Goal: Information Seeking & Learning: Learn about a topic

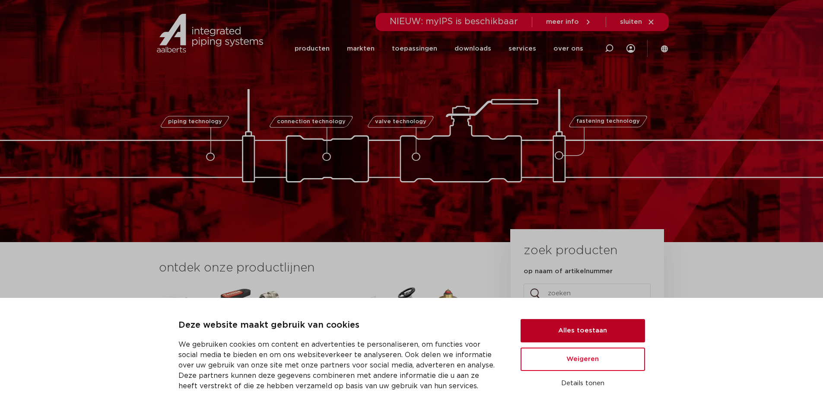
click at [595, 329] on button "Alles toestaan" at bounding box center [583, 330] width 124 height 23
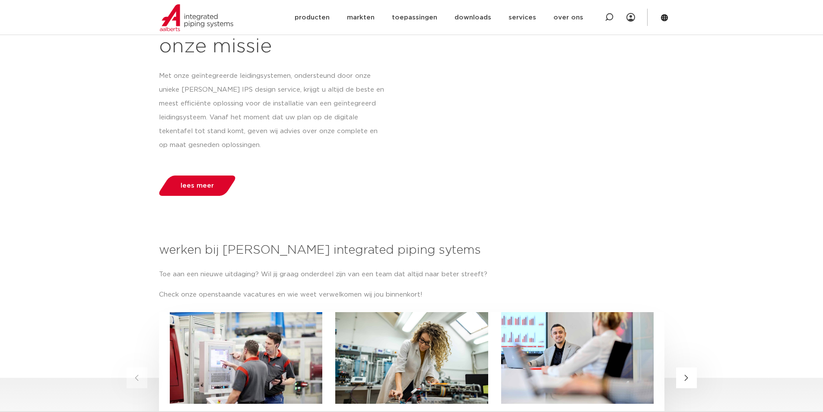
scroll to position [864, 0]
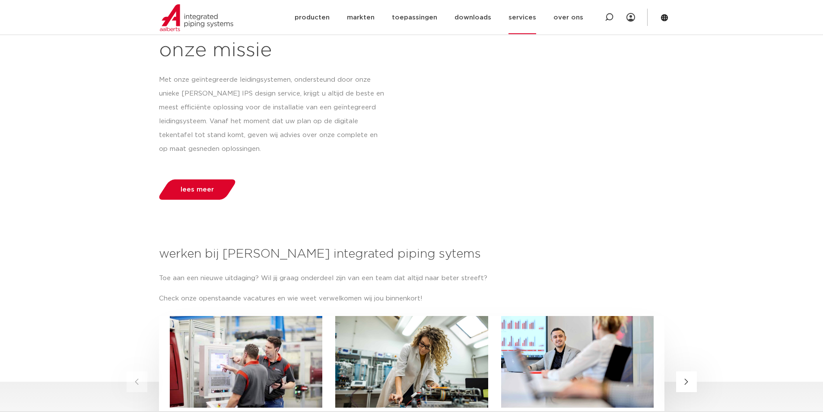
click at [524, 13] on link "services" at bounding box center [523, 17] width 28 height 33
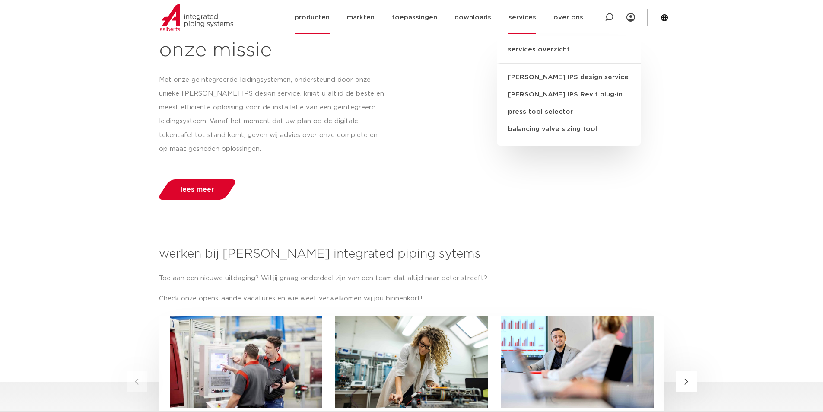
click at [314, 15] on link "producten" at bounding box center [312, 17] width 35 height 33
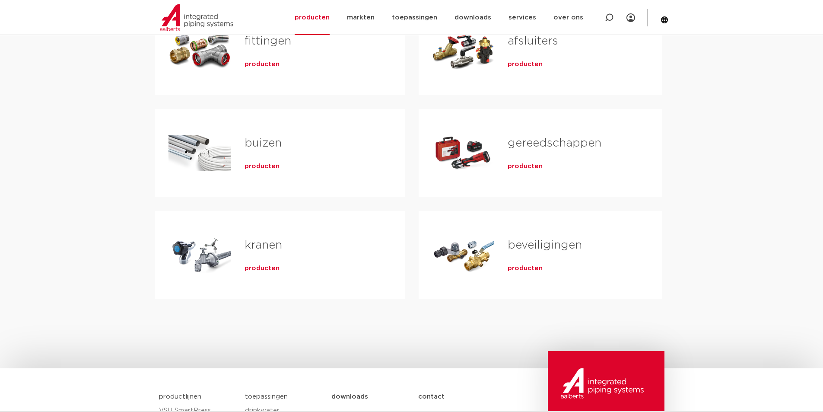
scroll to position [216, 0]
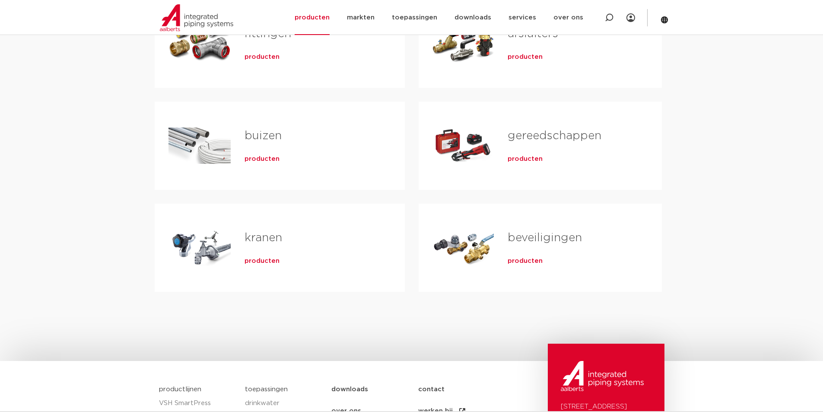
click at [267, 264] on span "producten" at bounding box center [262, 261] width 35 height 9
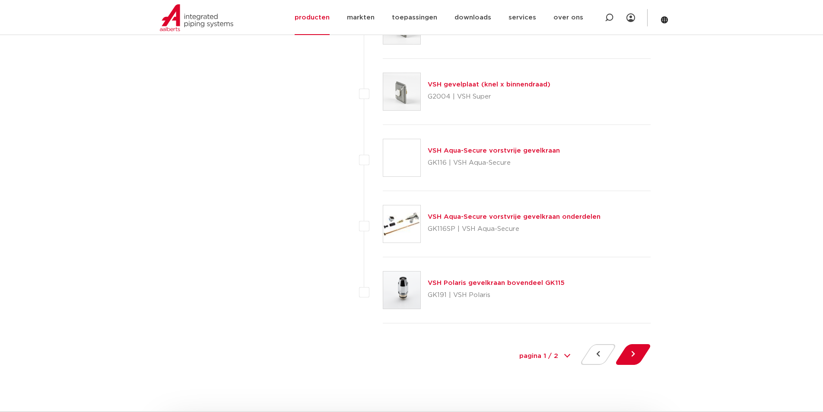
scroll to position [3847, 0]
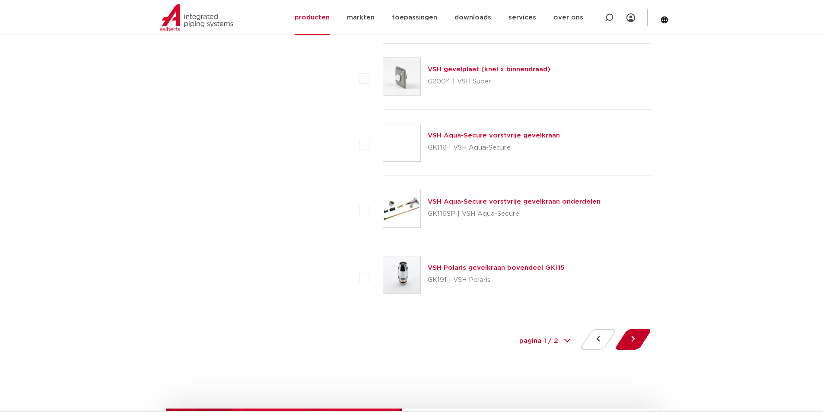
click at [639, 340] on button at bounding box center [633, 339] width 25 height 21
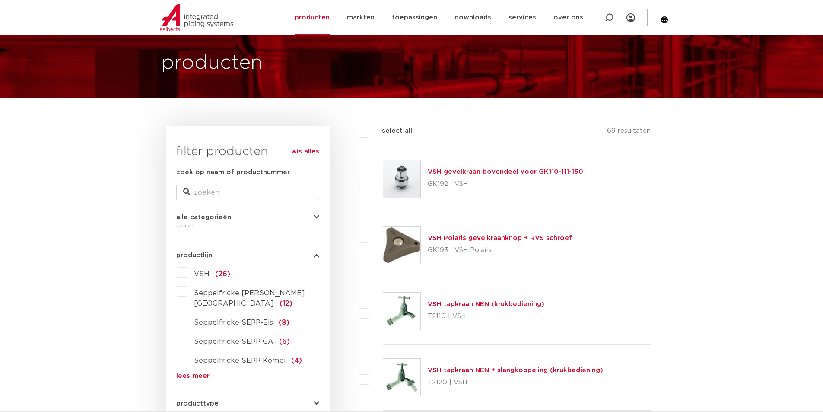
scroll to position [43, 0]
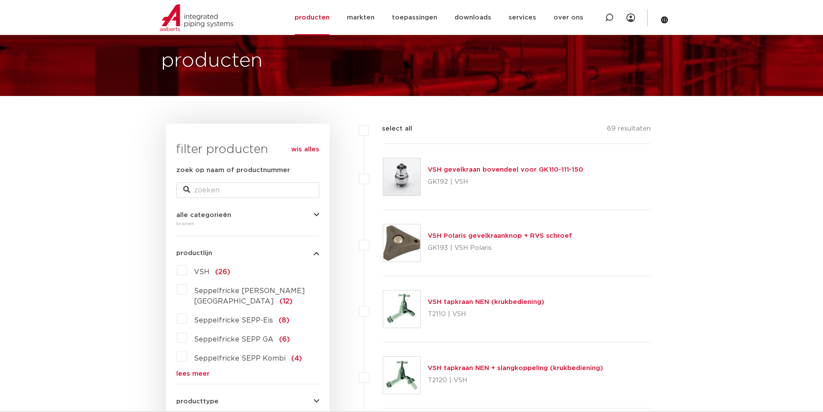
click at [560, 168] on link "VSH gevelkraan bovendeel voor GK110-111-150" at bounding box center [506, 169] width 156 height 6
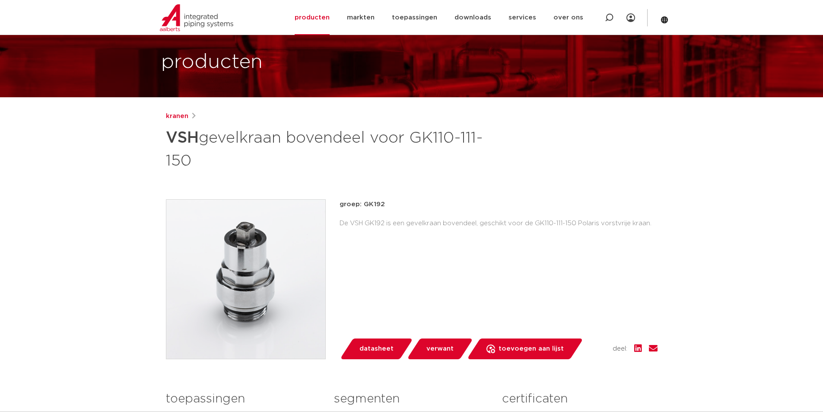
scroll to position [43, 0]
